Goal: Task Accomplishment & Management: Use online tool/utility

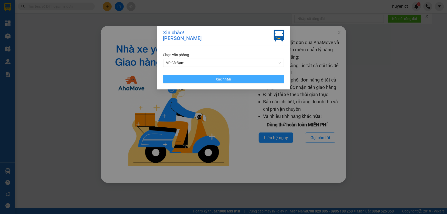
click at [251, 78] on button "Xác nhận" at bounding box center [223, 79] width 121 height 8
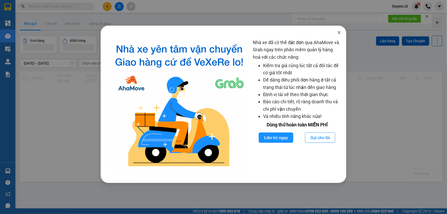
click at [339, 33] on icon "close" at bounding box center [339, 32] width 4 height 4
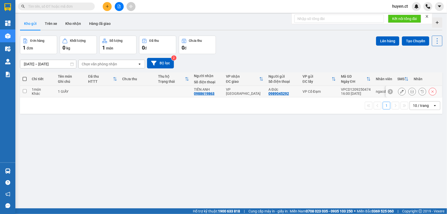
click at [81, 91] on div "1 GIẤY" at bounding box center [70, 91] width 25 height 4
checkbox input "true"
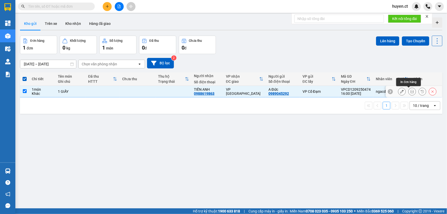
click at [410, 91] on icon at bounding box center [412, 92] width 4 height 4
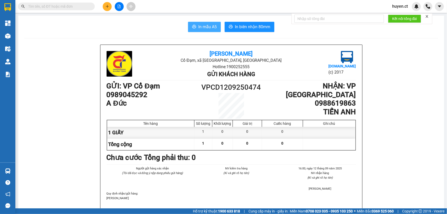
click at [209, 26] on span "In mẫu A5" at bounding box center [207, 27] width 18 height 6
